Goal: Register for event/course

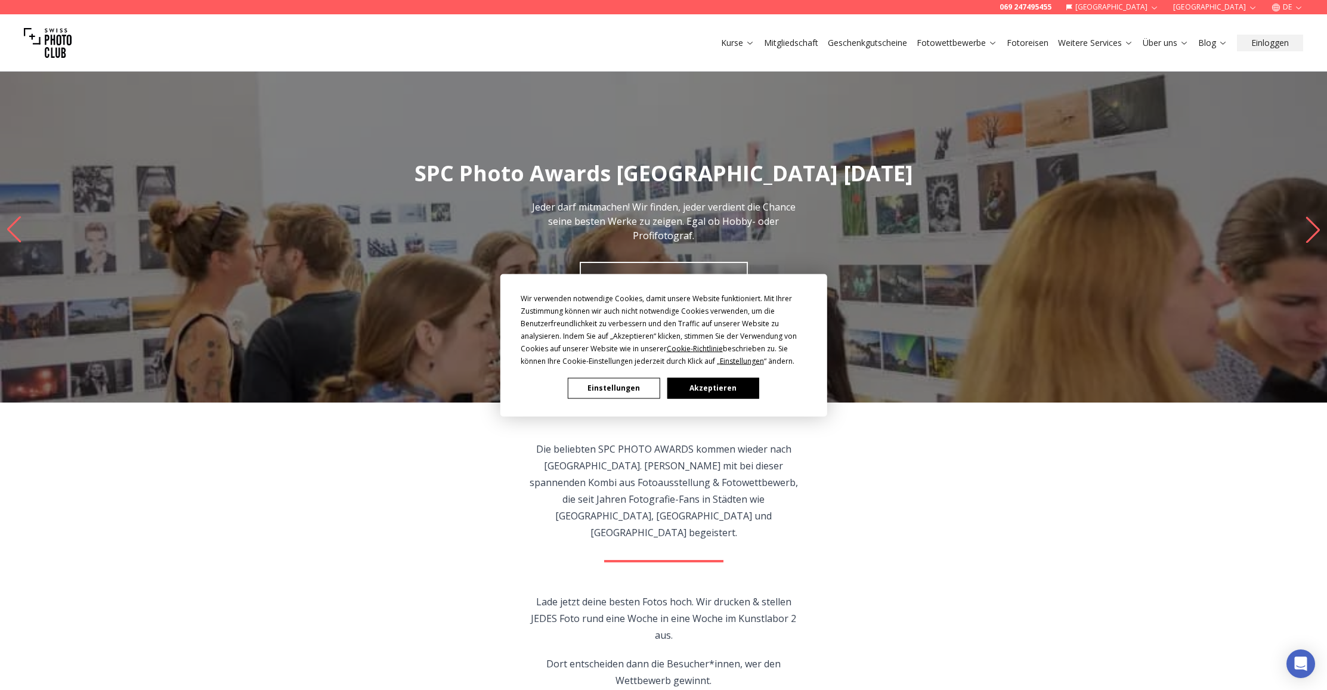
click at [716, 393] on button "Akzeptieren" at bounding box center [713, 388] width 92 height 21
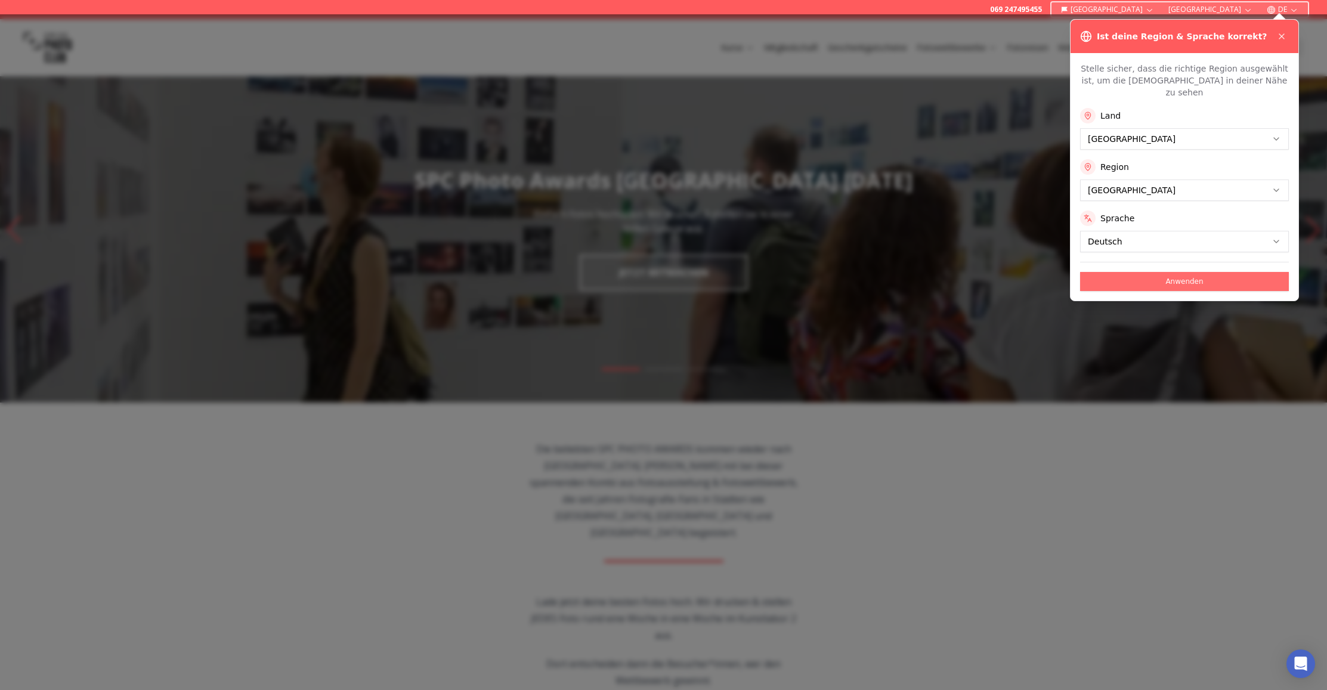
click at [1158, 272] on button "Anwenden" at bounding box center [1184, 281] width 209 height 19
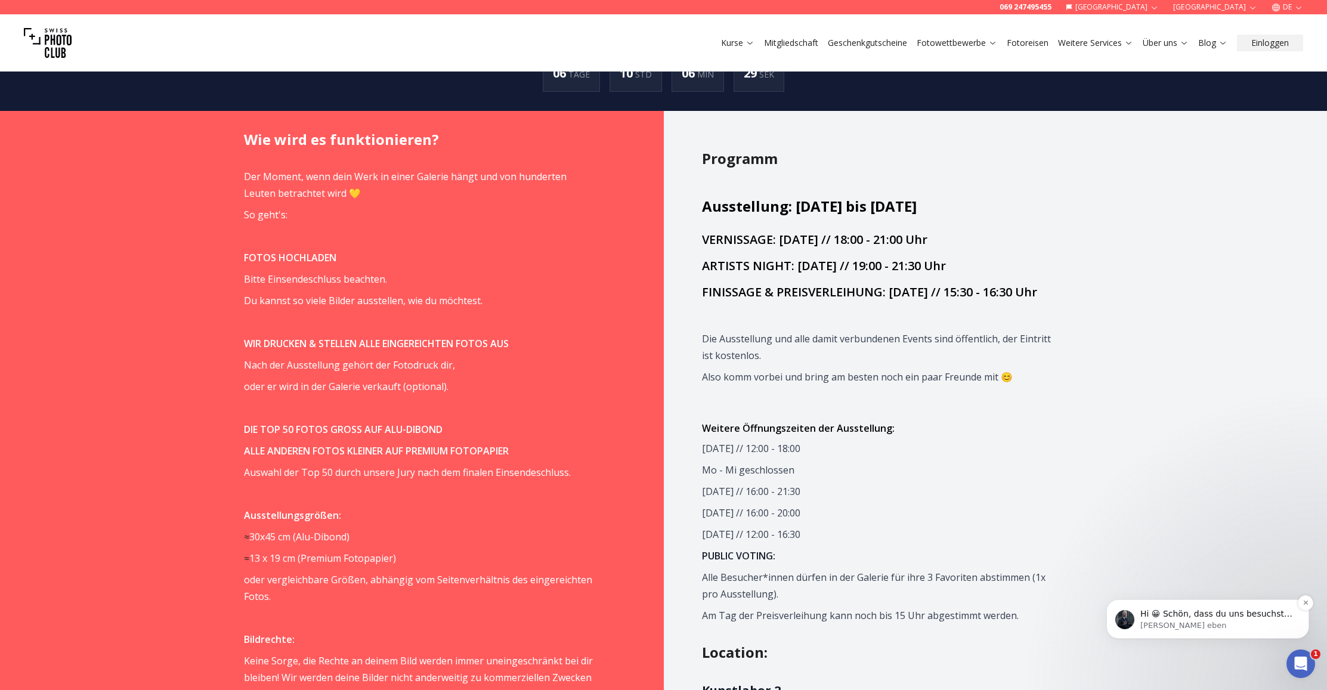
click at [1245, 621] on p "[PERSON_NAME] eben" at bounding box center [1217, 625] width 154 height 11
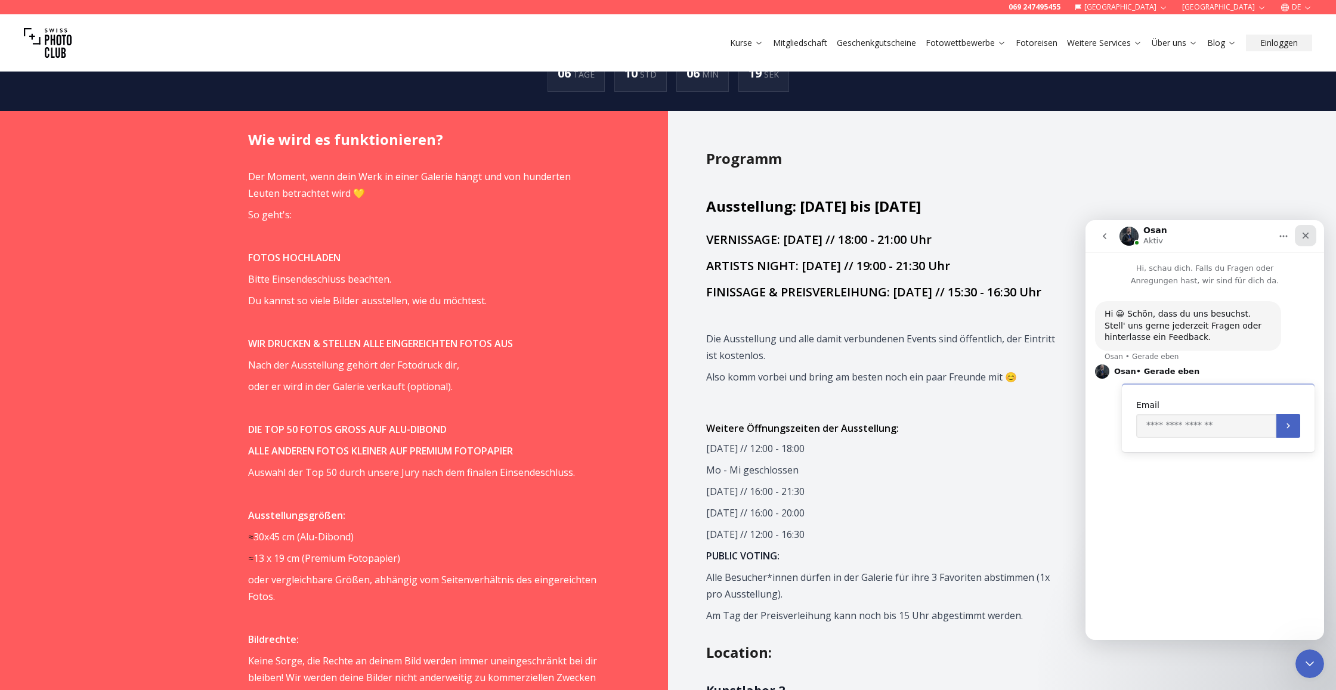
click at [1308, 237] on icon "Schließen" at bounding box center [1306, 236] width 7 height 7
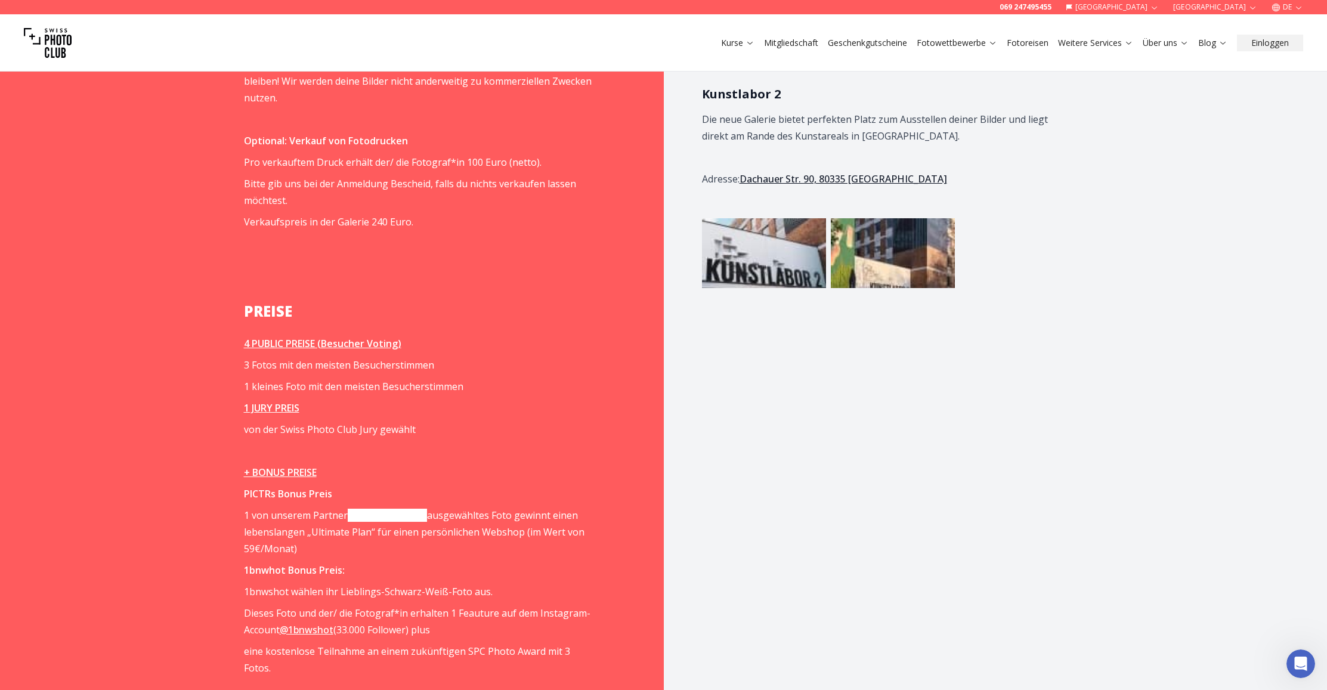
scroll to position [1513, 0]
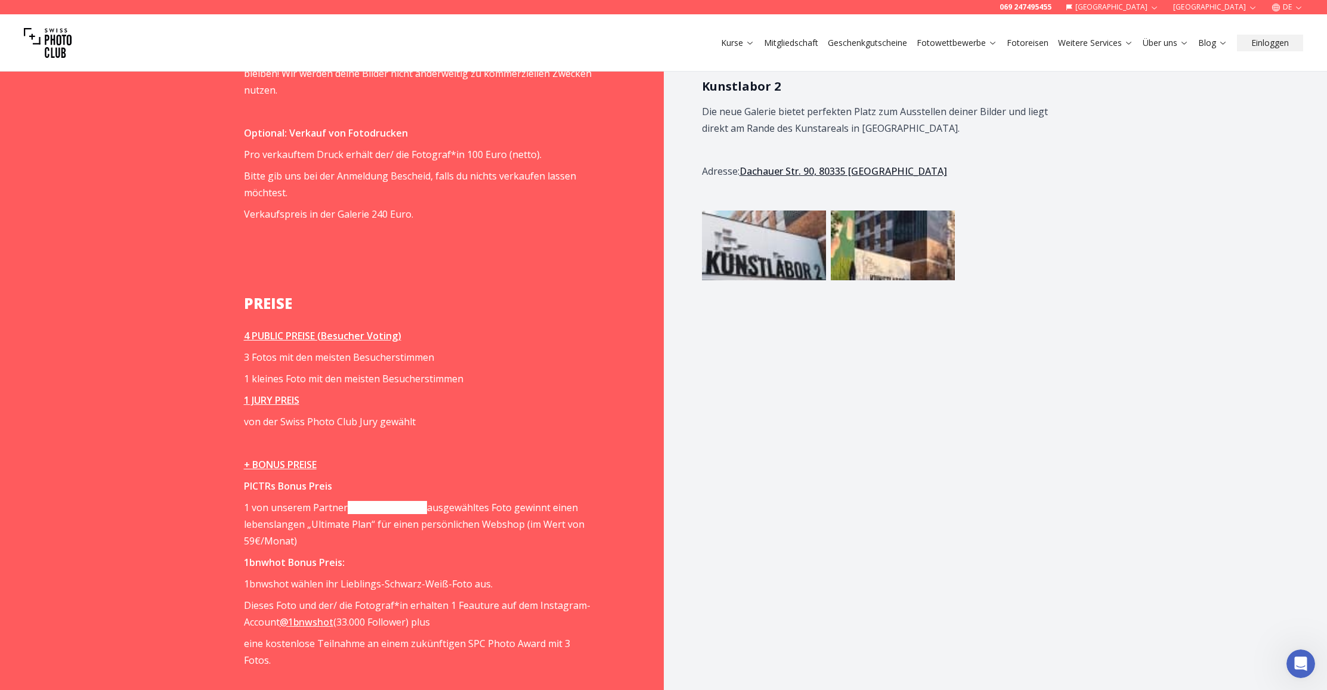
click at [392, 501] on link "[DOMAIN_NAME]" at bounding box center [387, 507] width 79 height 13
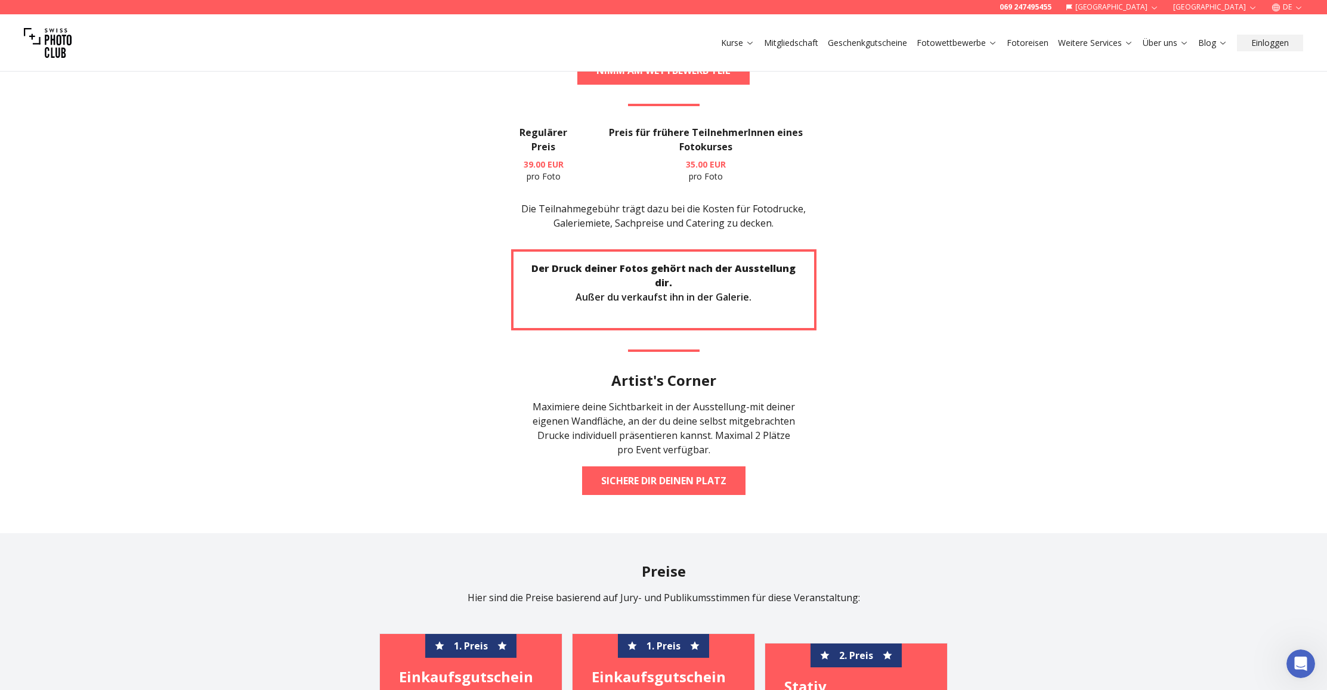
scroll to position [2434, 0]
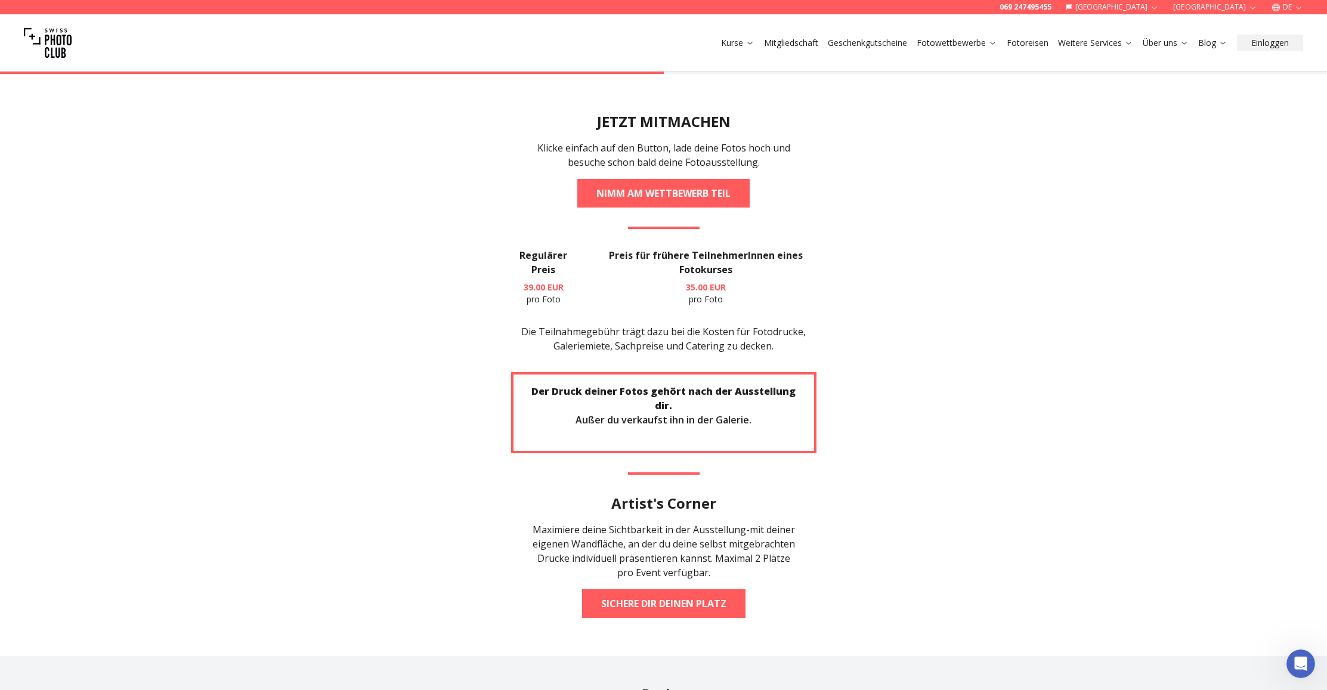
click at [689, 124] on section "JETZT MITMACHEN Klicke einfach auf den Button, lade deine Fotos hoch und besuch…" at bounding box center [663, 365] width 763 height 582
click at [689, 179] on link "NIMM AM WETTBEWERB TEIL" at bounding box center [663, 193] width 172 height 29
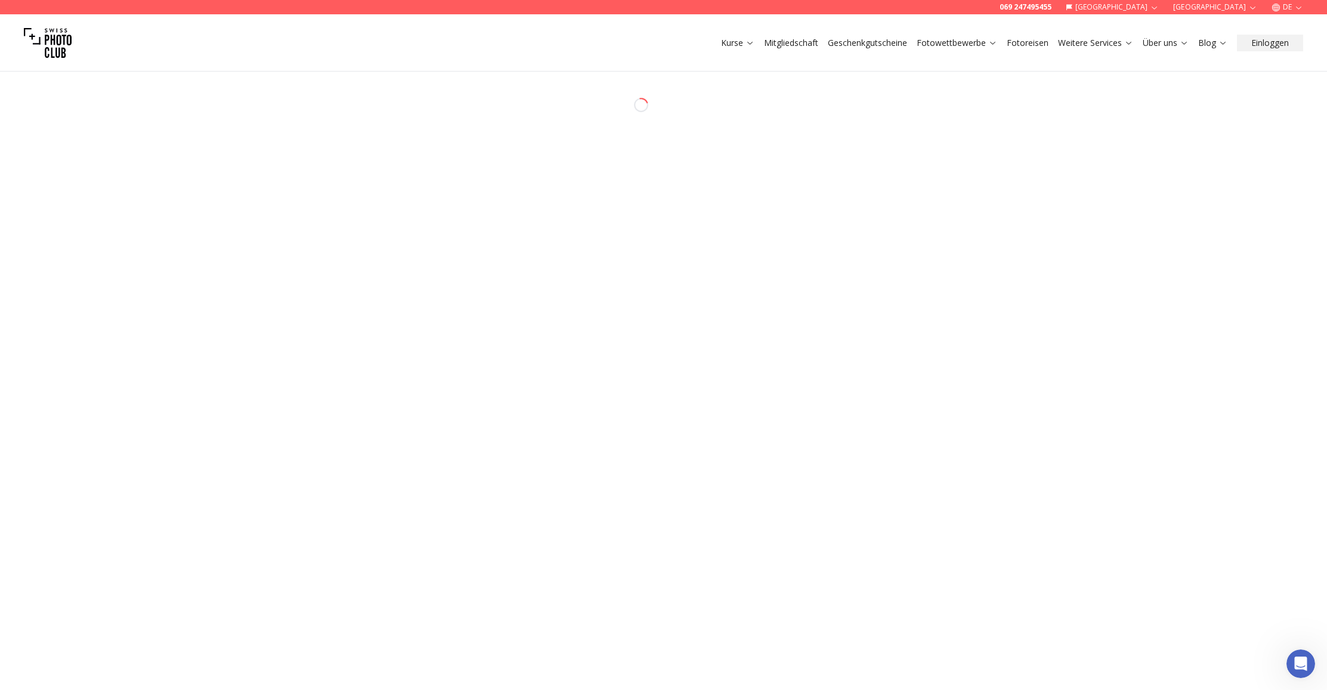
select select "*******"
